Goal: Task Accomplishment & Management: Manage account settings

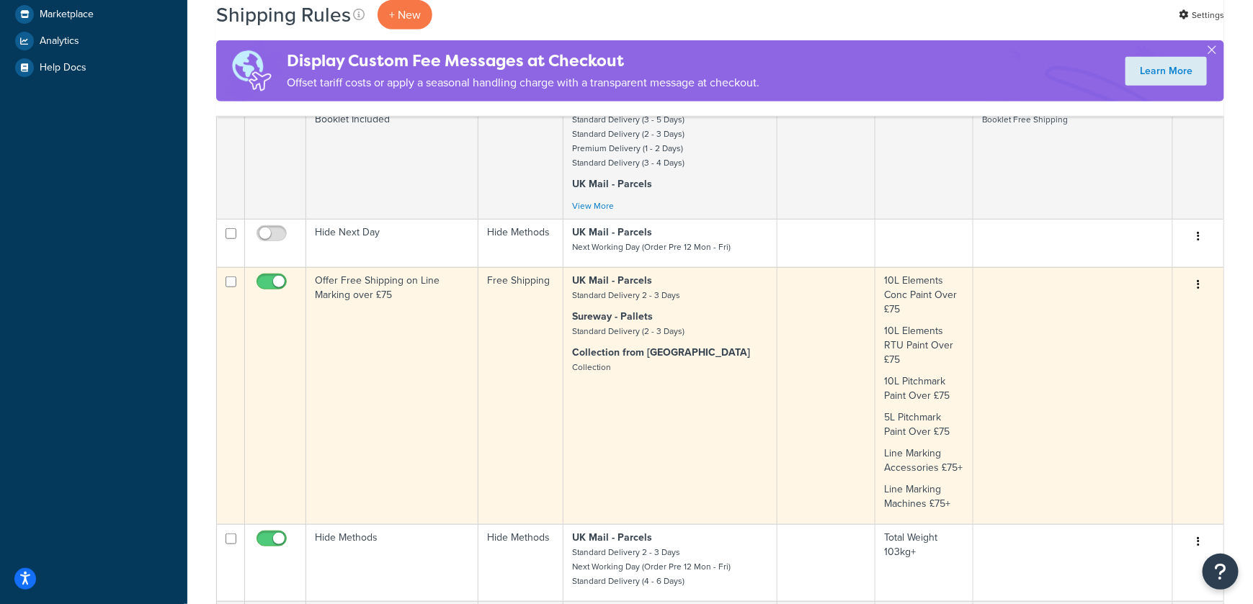
click at [1198, 285] on icon "button" at bounding box center [1198, 285] width 3 height 10
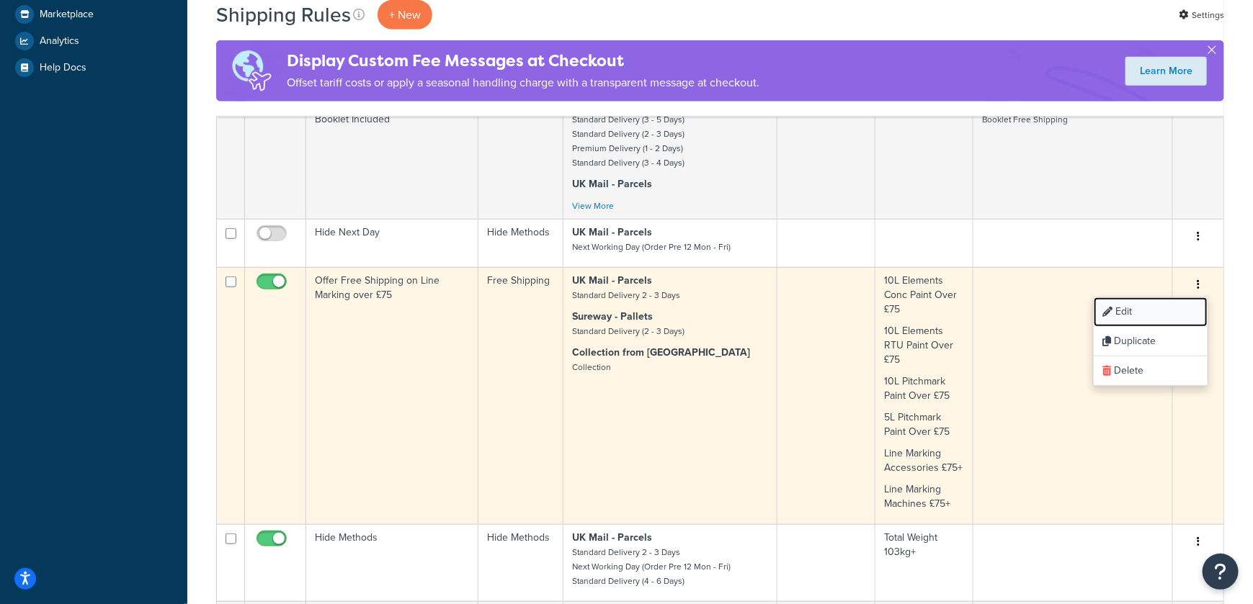
click at [1149, 305] on link "Edit" at bounding box center [1151, 313] width 114 height 30
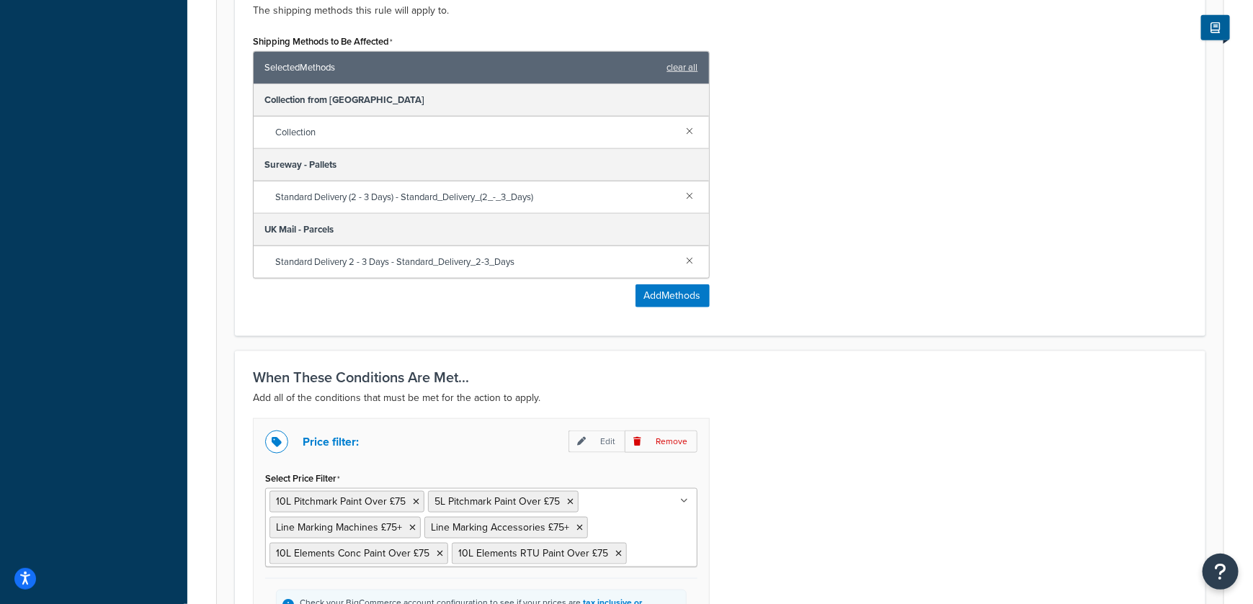
scroll to position [792, 0]
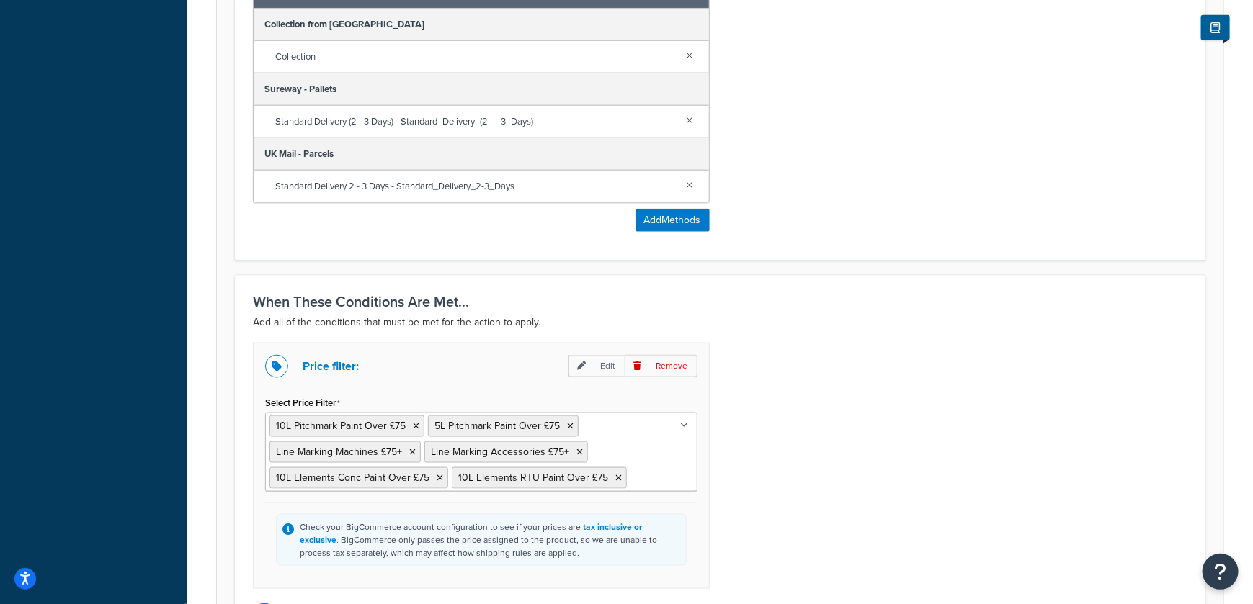
click at [674, 469] on ul "10L Pitchmark Paint Over £75 5L Pitchmark Paint Over £75 Line Marking Machines …" at bounding box center [481, 452] width 432 height 79
click at [615, 477] on icon at bounding box center [618, 478] width 6 height 9
click at [437, 475] on icon at bounding box center [440, 478] width 6 height 9
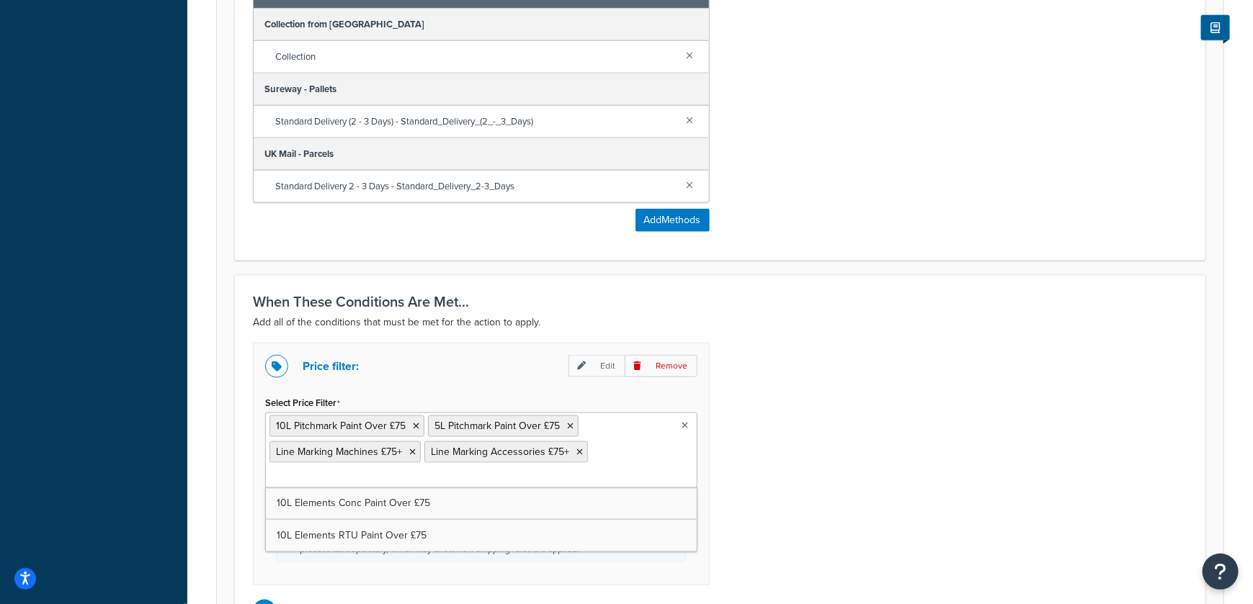
click at [790, 505] on div "Price filter: Edit Remove Select Price Filter 10L Pitchmark Paint Over £75 5L P…" at bounding box center [720, 483] width 956 height 280
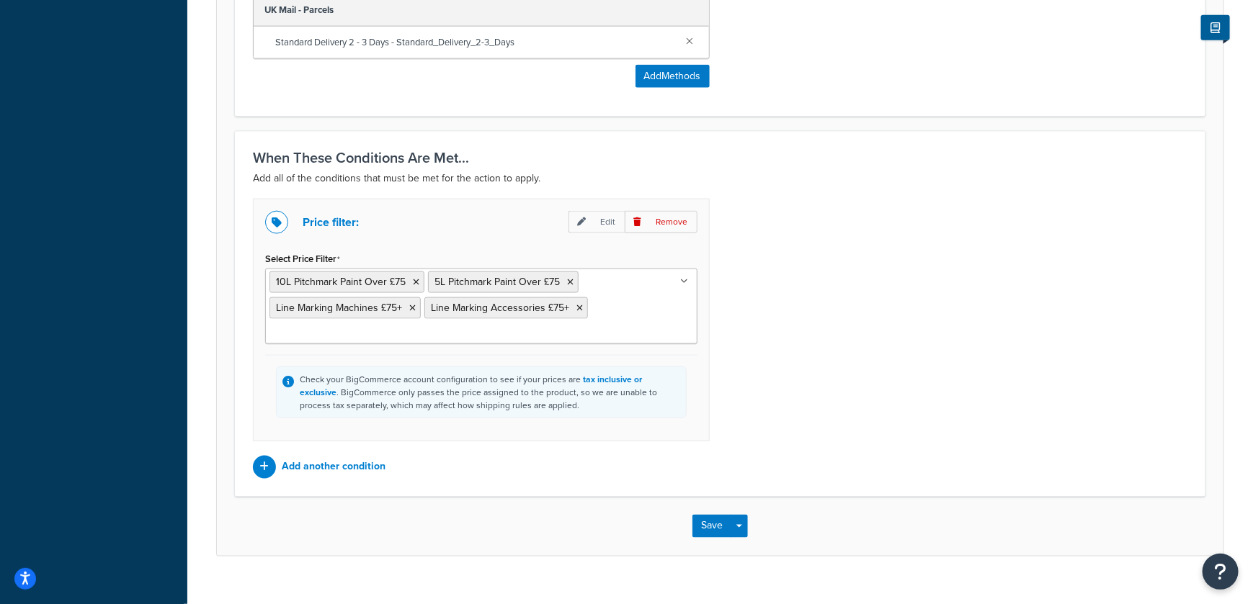
scroll to position [958, 0]
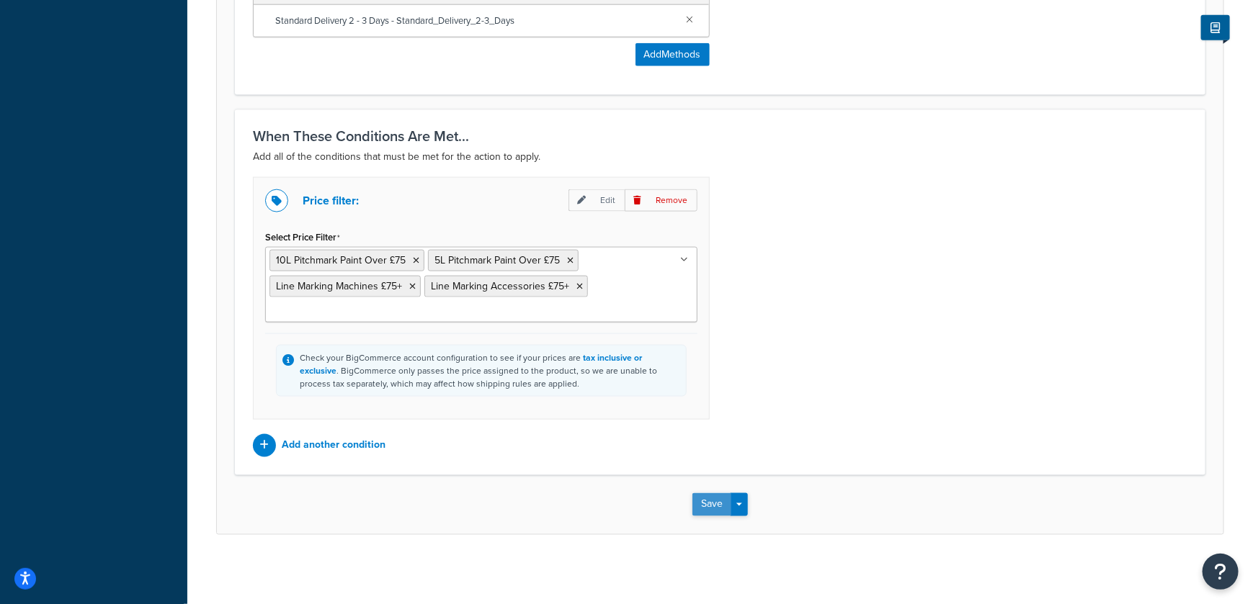
click at [706, 500] on button "Save" at bounding box center [711, 504] width 39 height 23
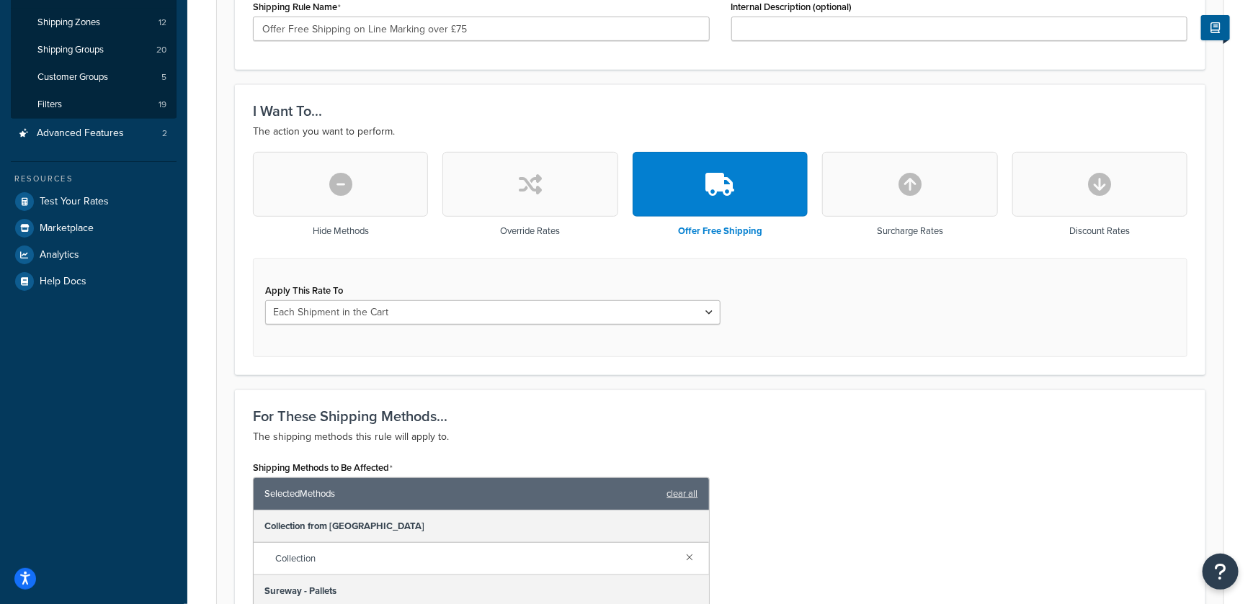
scroll to position [359, 0]
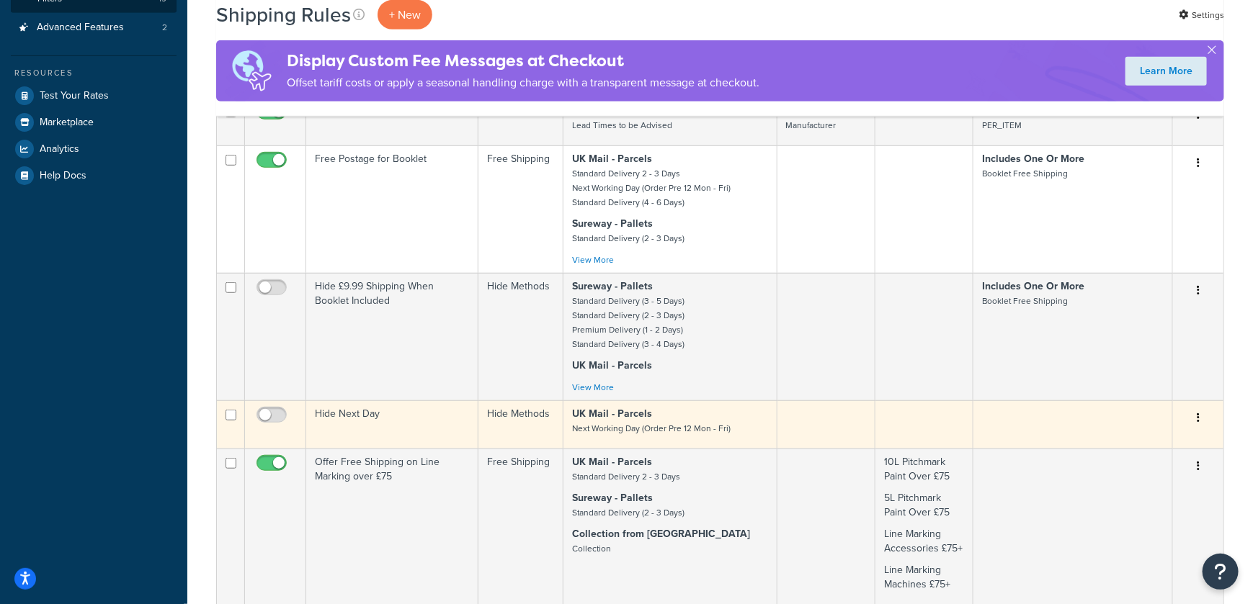
scroll to position [432, 0]
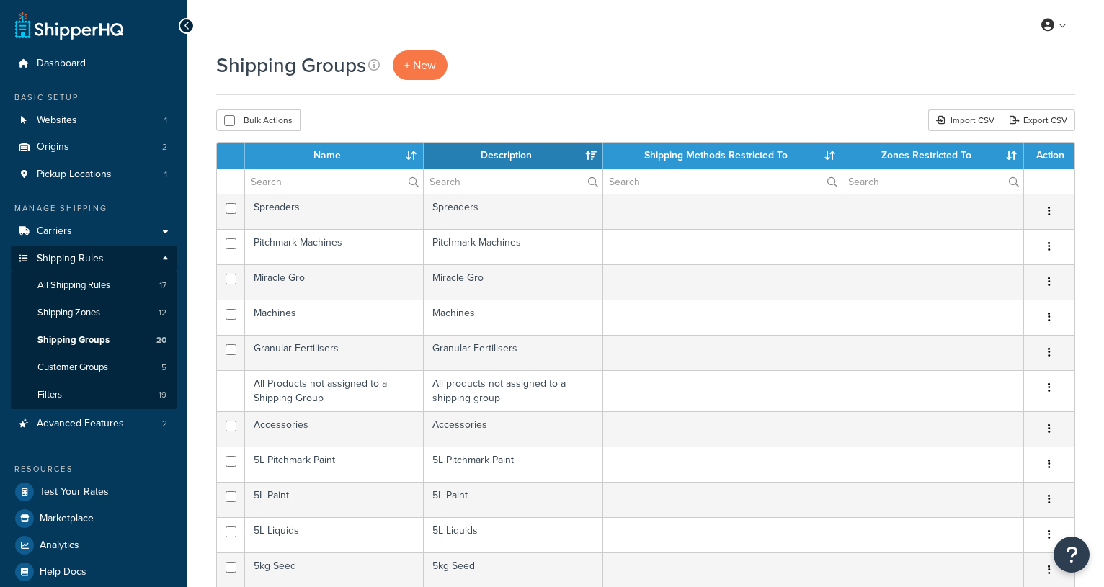
select select "15"
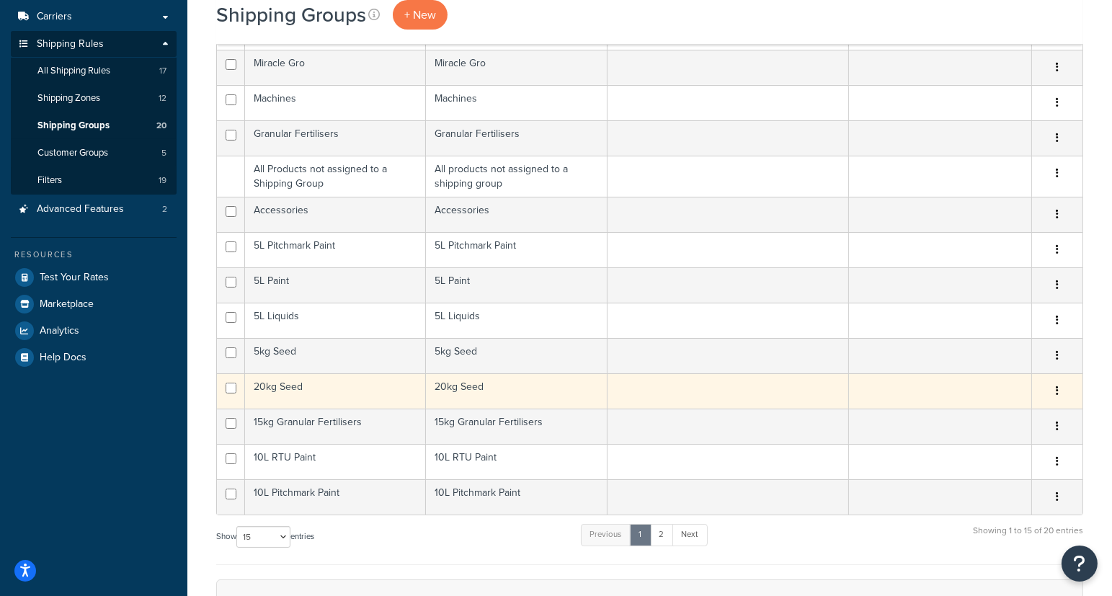
scroll to position [216, 0]
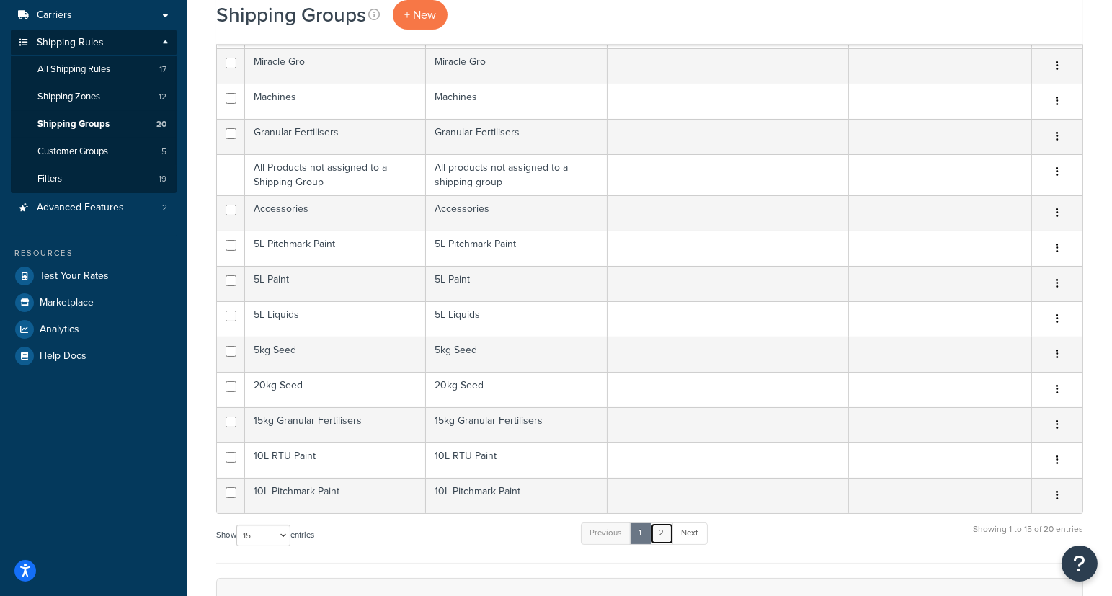
click at [657, 528] on link "2" at bounding box center [662, 533] width 24 height 22
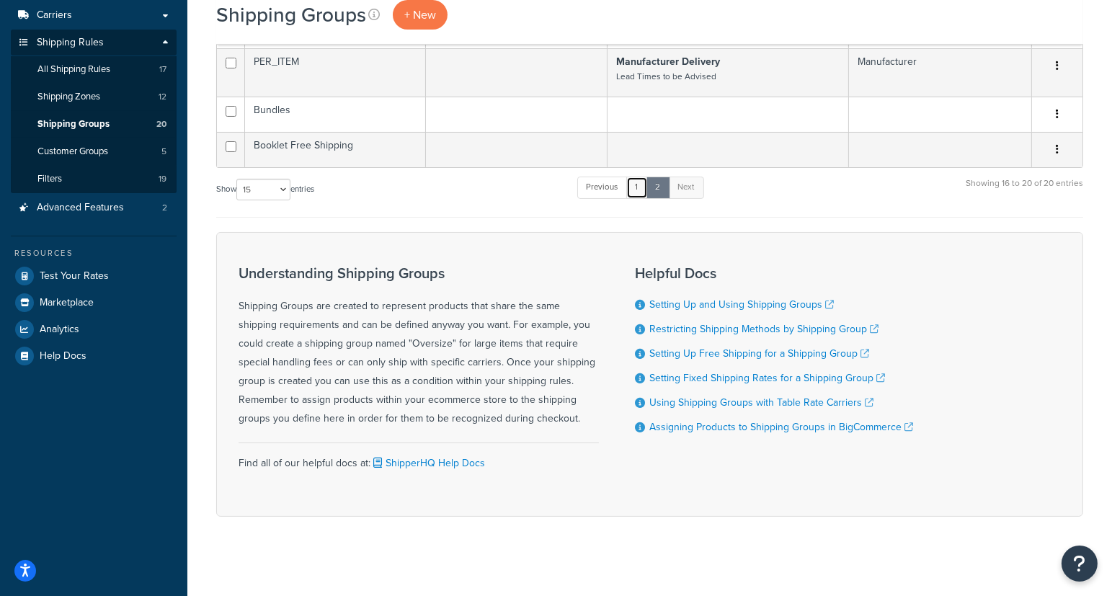
click at [638, 187] on link "1" at bounding box center [637, 187] width 22 height 22
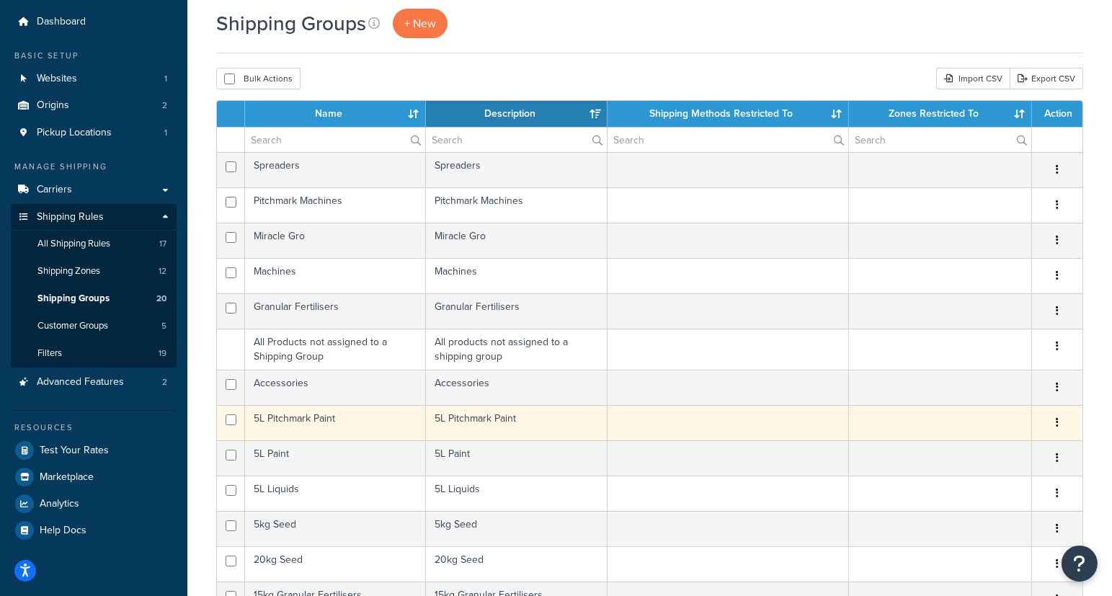
scroll to position [0, 0]
